Goal: Task Accomplishment & Management: Complete application form

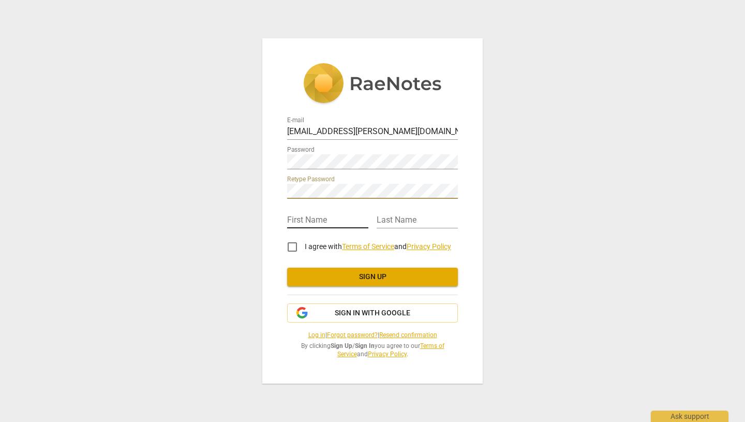
click at [316, 221] on input "text" at bounding box center [327, 220] width 81 height 15
type input "[PERSON_NAME]"
type input "Manelli"
click at [291, 248] on input "I agree with Terms of Service and Privacy Policy" at bounding box center [292, 246] width 25 height 25
checkbox input "true"
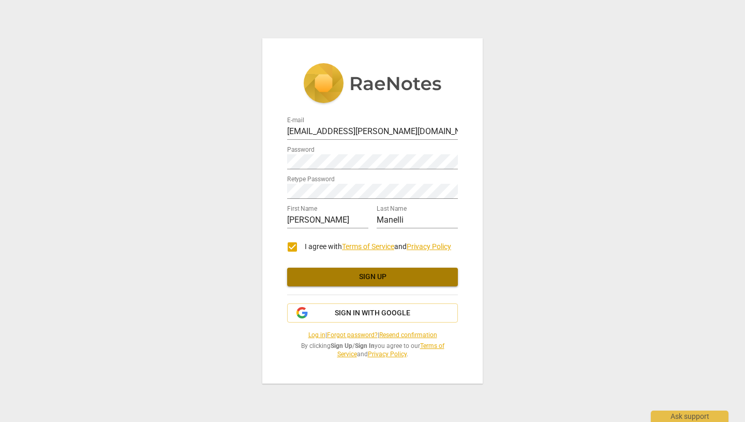
click at [310, 281] on button "Sign up" at bounding box center [372, 276] width 171 height 19
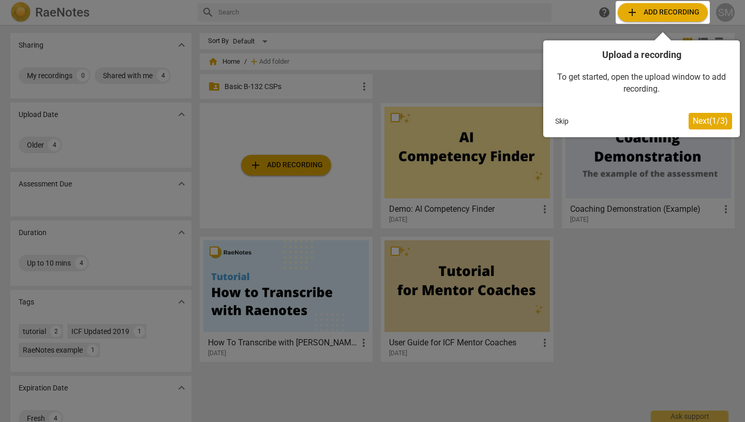
click at [677, 223] on div at bounding box center [372, 211] width 745 height 422
